Goal: Transaction & Acquisition: Purchase product/service

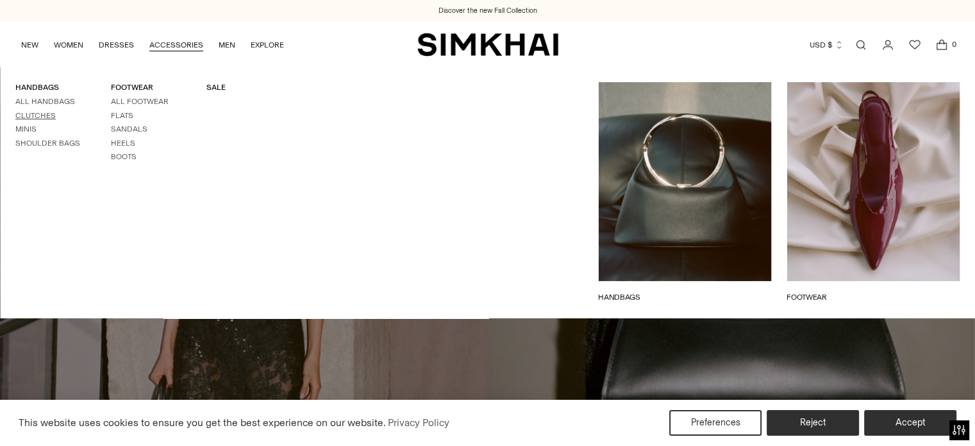
click at [49, 113] on link "Clutches" at bounding box center [35, 115] width 40 height 9
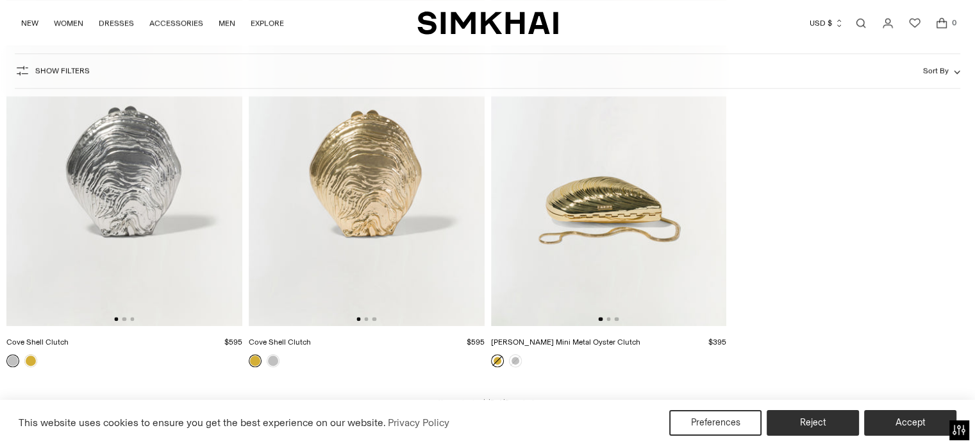
scroll to position [1474, 0]
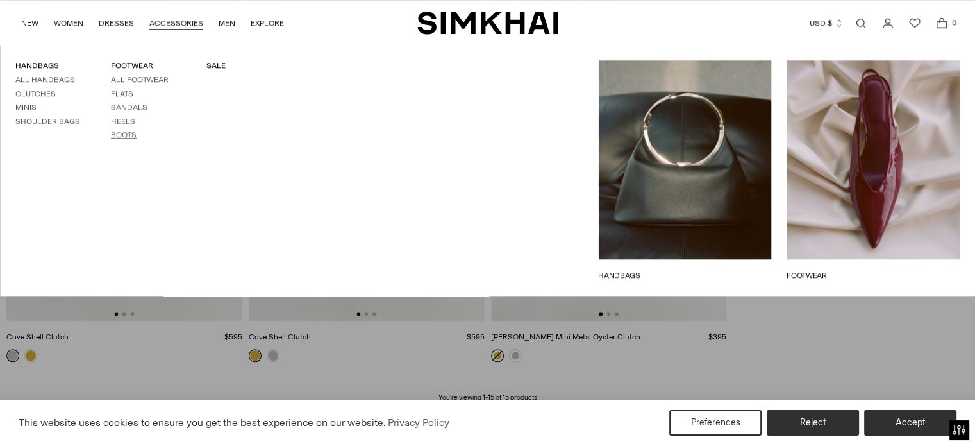
click at [119, 131] on link "Boots" at bounding box center [124, 134] width 26 height 9
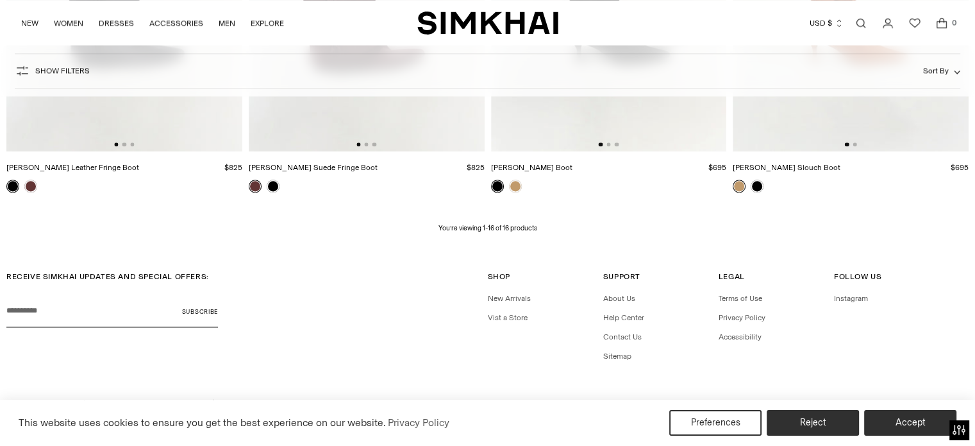
scroll to position [1664, 0]
